Goal: Subscribe to service/newsletter

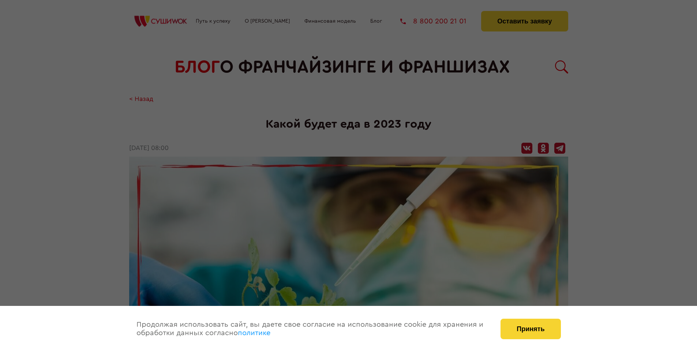
scroll to position [831, 0]
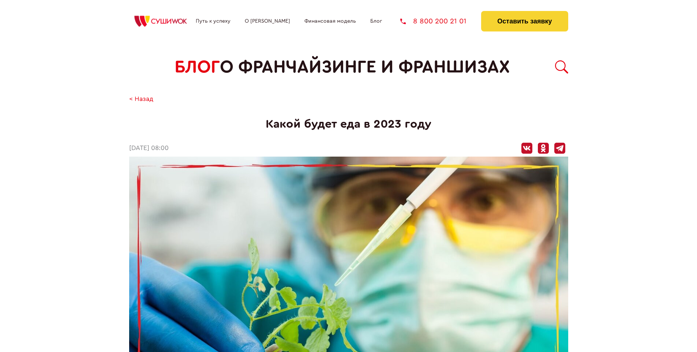
scroll to position [831, 0]
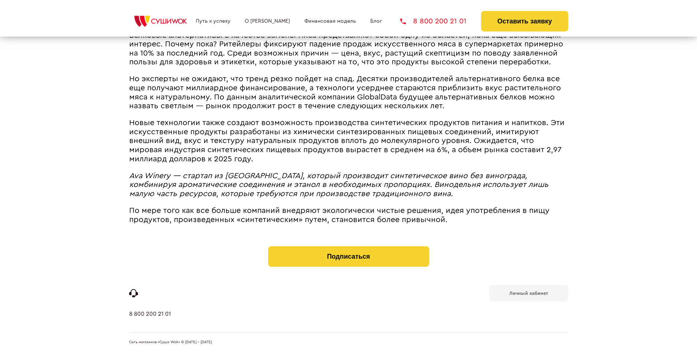
click at [529, 293] on b "Личный кабинет" at bounding box center [529, 293] width 39 height 5
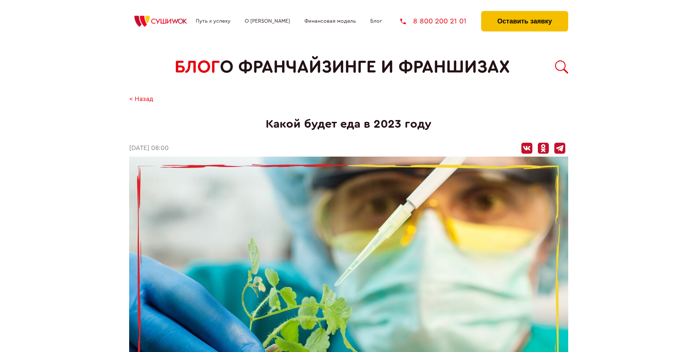
click at [525, 13] on button "Оставить заявку" at bounding box center [524, 21] width 87 height 20
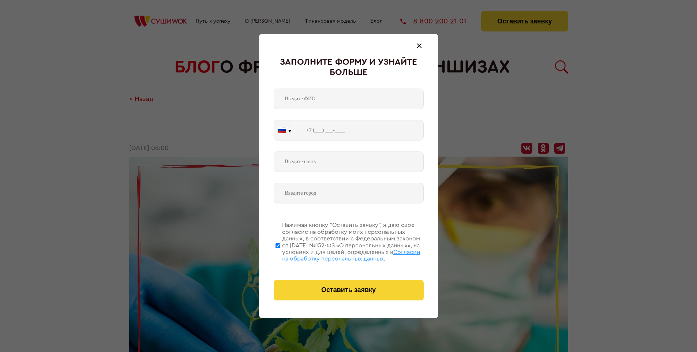
click at [339, 254] on span "Согласии на обработку персональных данных" at bounding box center [351, 255] width 138 height 12
click at [280, 254] on input "Нажимая кнопку “Оставить заявку”, я даю свое согласие на обработку моих персона…" at bounding box center [278, 245] width 5 height 59
checkbox input "false"
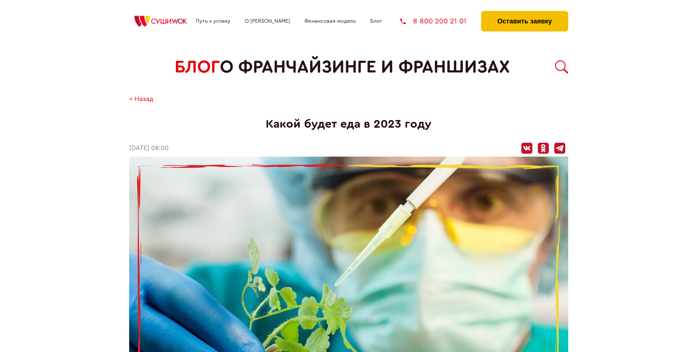
click at [525, 13] on button "Оставить заявку" at bounding box center [524, 21] width 87 height 20
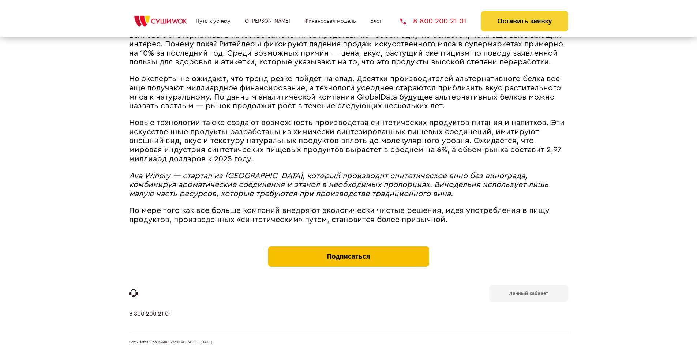
click at [348, 248] on button "Подписаться" at bounding box center [348, 256] width 161 height 20
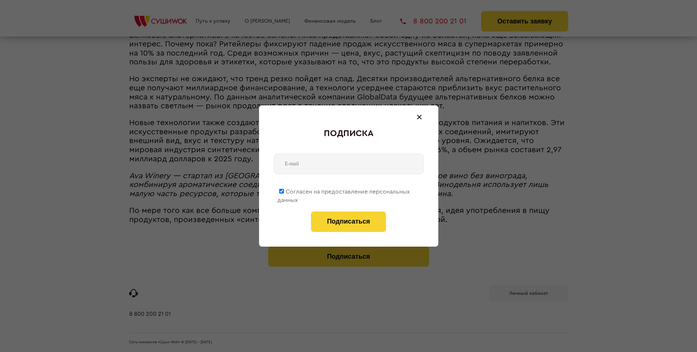
click at [344, 190] on span "Согласен на предоставление персональных данных" at bounding box center [343, 196] width 133 height 14
click at [284, 190] on input "Согласен на предоставление персональных данных" at bounding box center [281, 191] width 5 height 5
checkbox input "false"
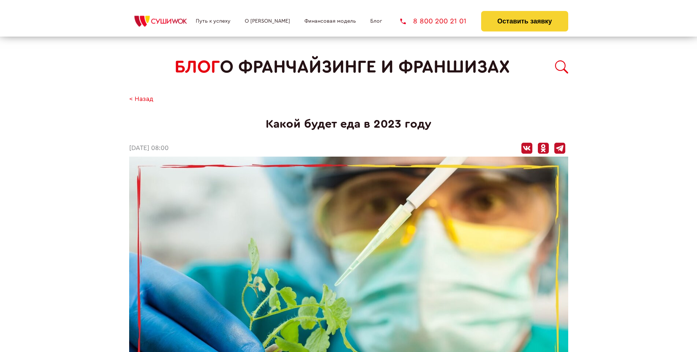
scroll to position [831, 0]
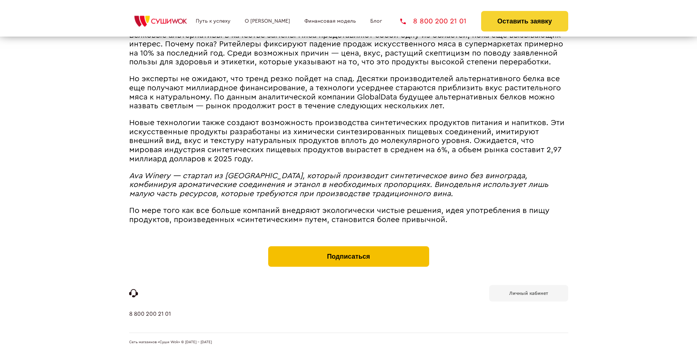
click at [348, 248] on button "Подписаться" at bounding box center [348, 256] width 161 height 20
